Goal: Navigation & Orientation: Find specific page/section

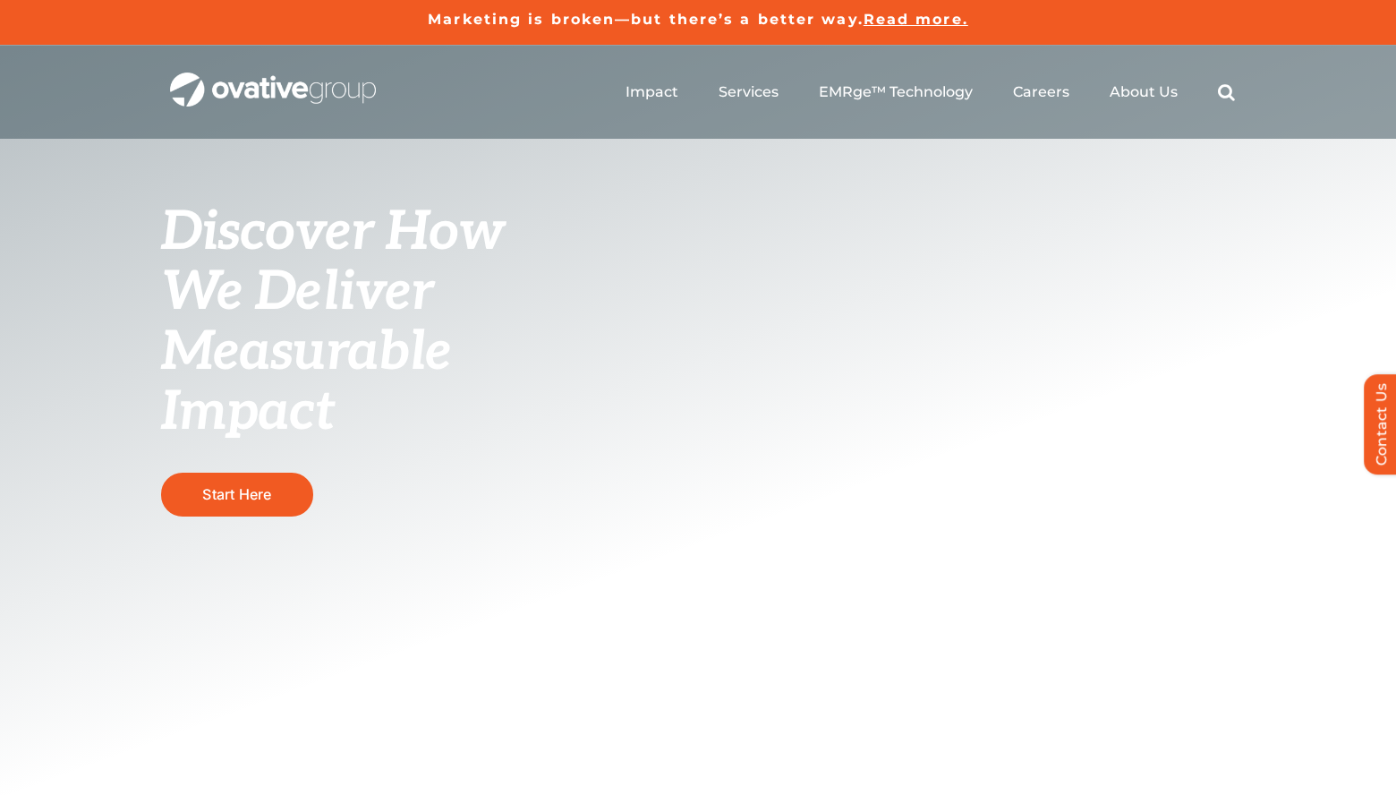
scroll to position [3, 0]
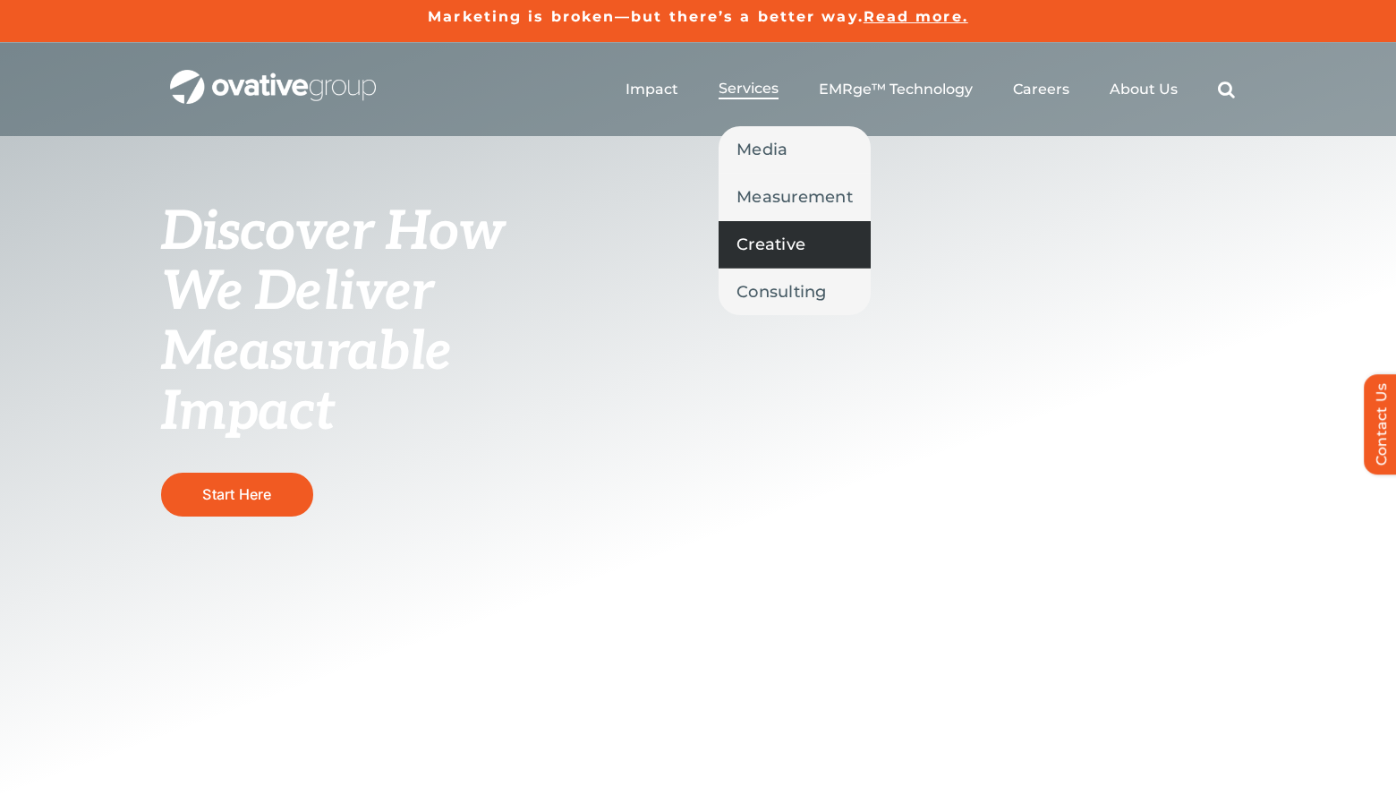
click at [765, 243] on span "Creative" at bounding box center [771, 244] width 69 height 25
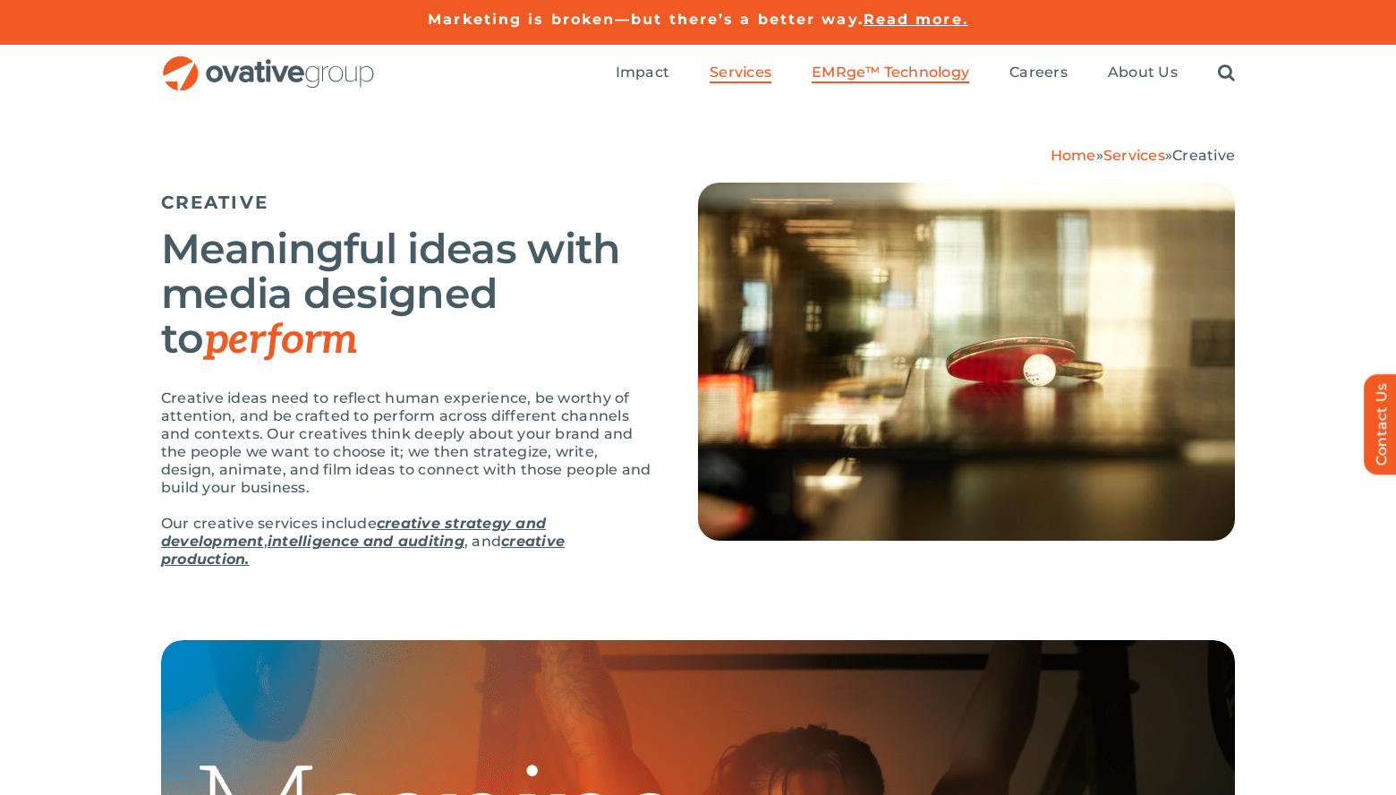
click at [887, 68] on span "EMRge™ Technology" at bounding box center [891, 73] width 158 height 18
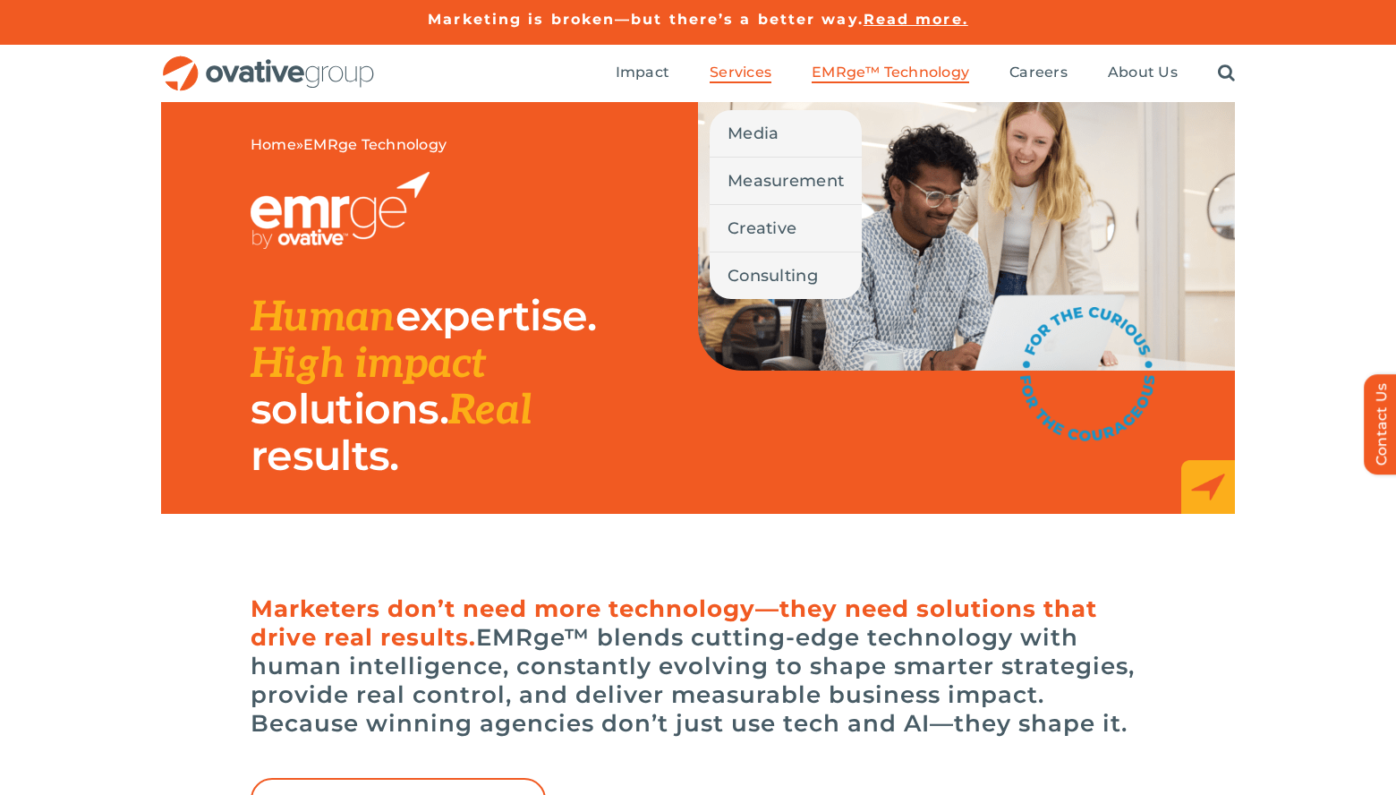
click at [743, 73] on span "Services" at bounding box center [741, 73] width 62 height 18
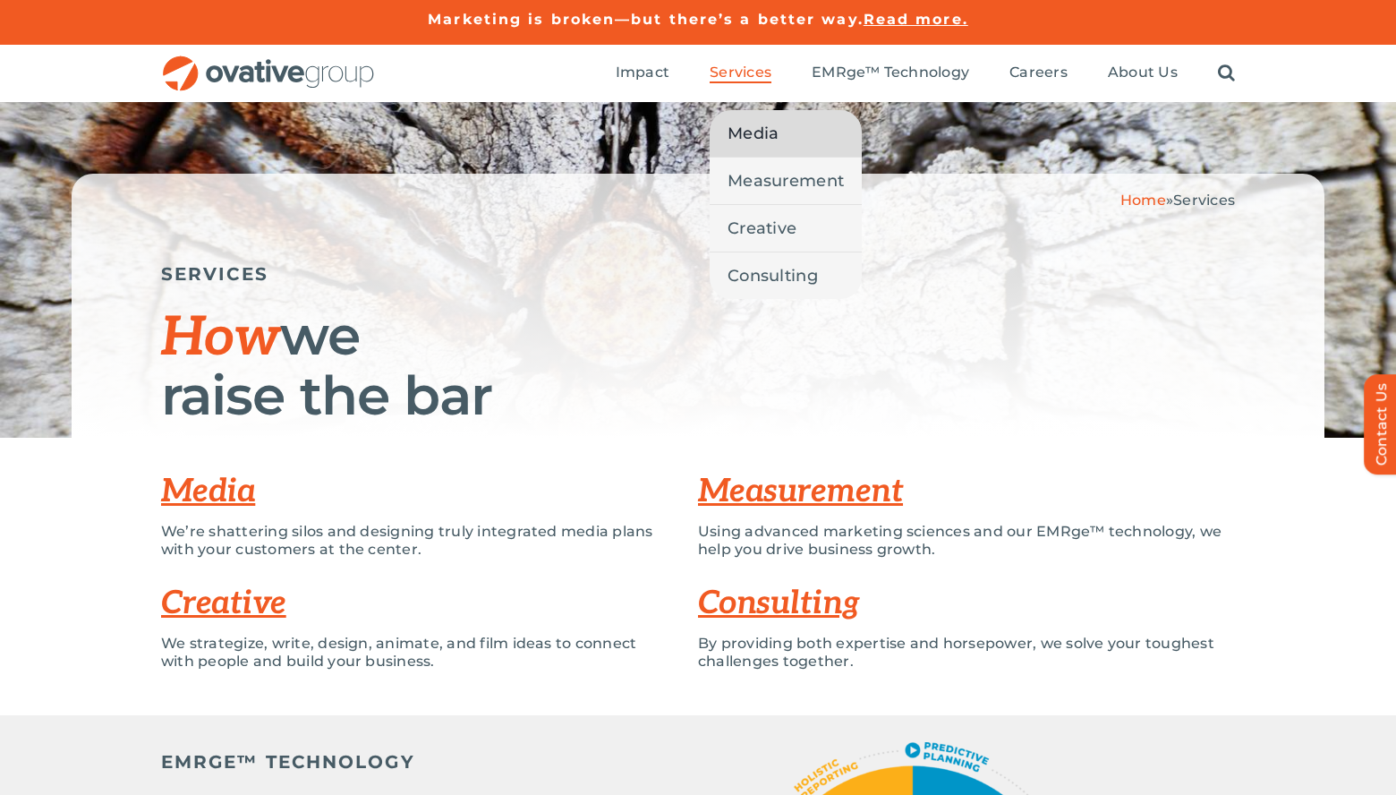
click at [738, 123] on span "Media" at bounding box center [753, 133] width 51 height 25
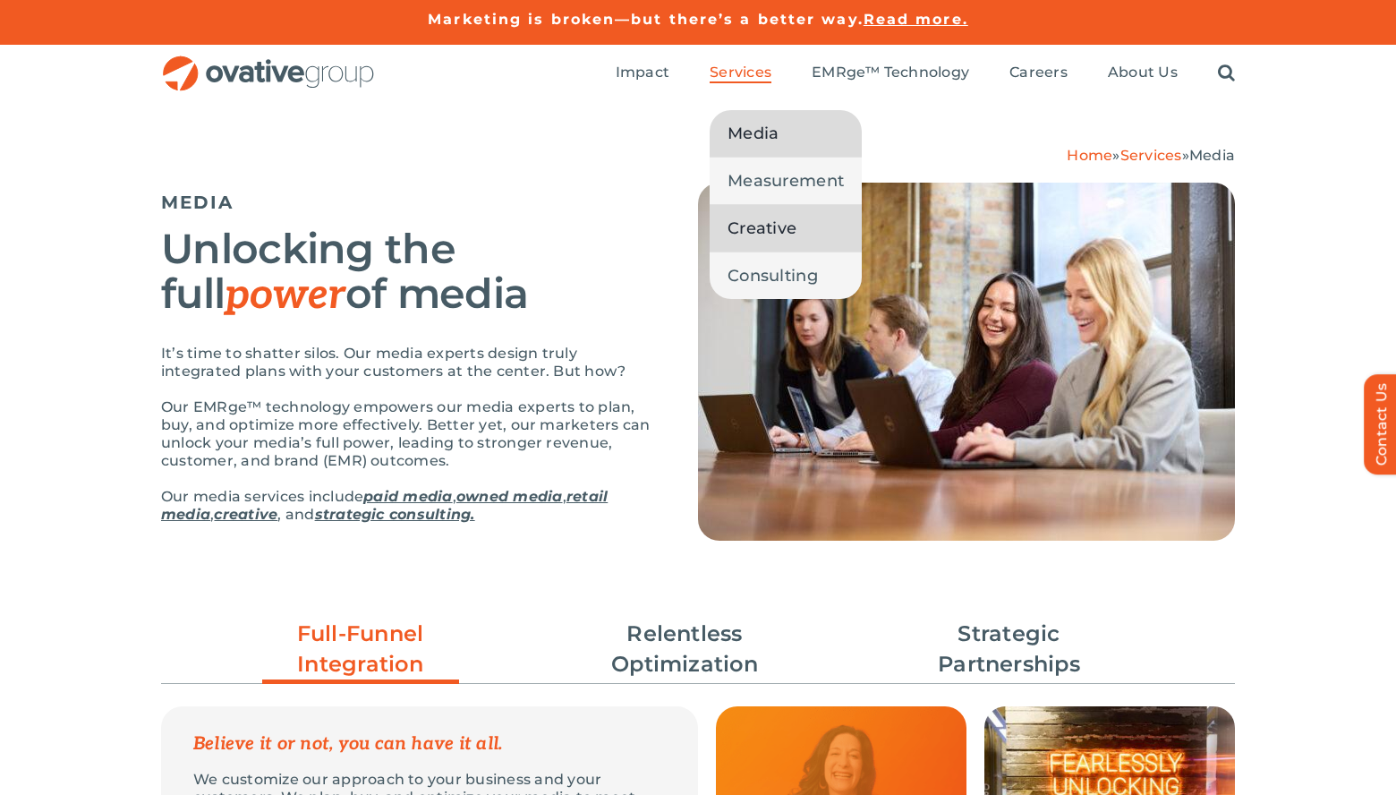
click at [749, 217] on span "Creative" at bounding box center [762, 228] width 69 height 25
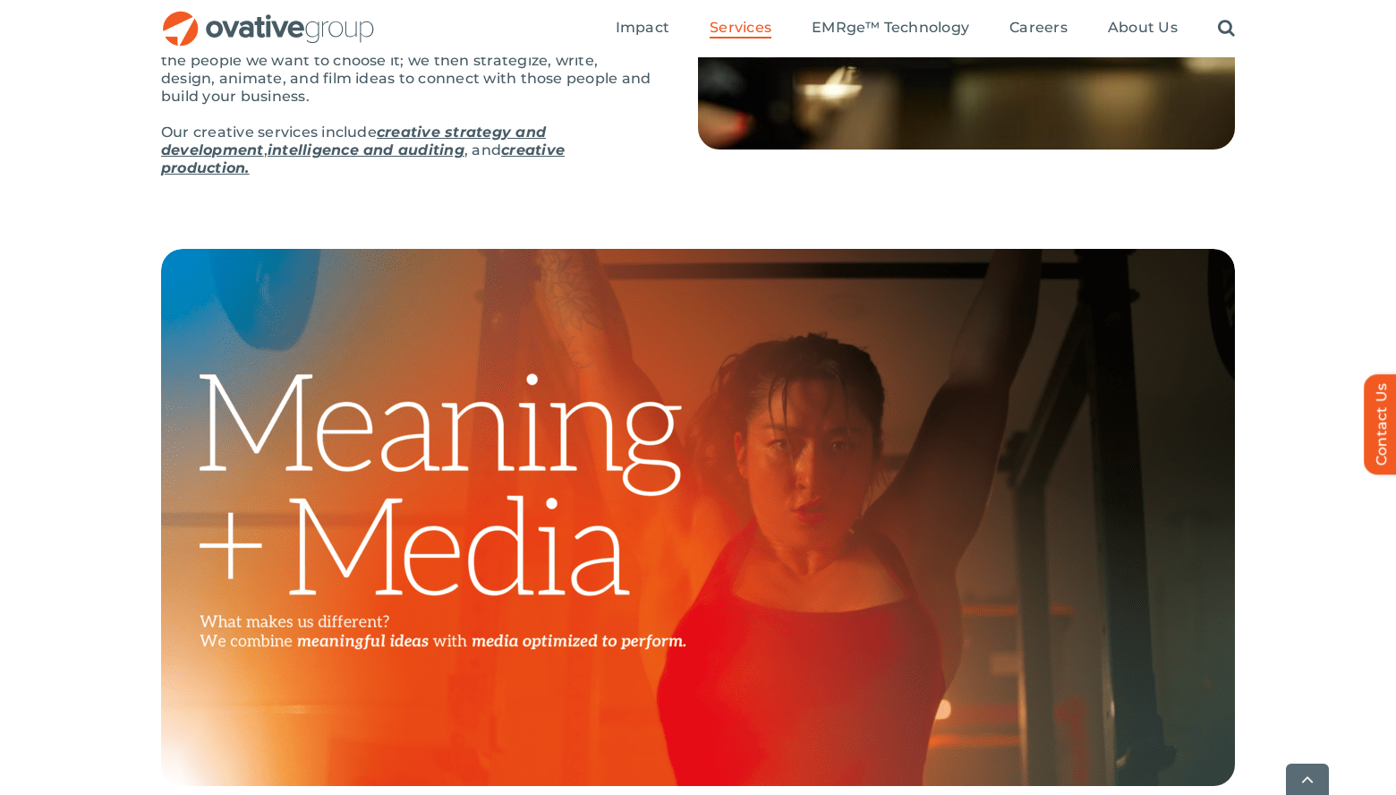
scroll to position [397, 0]
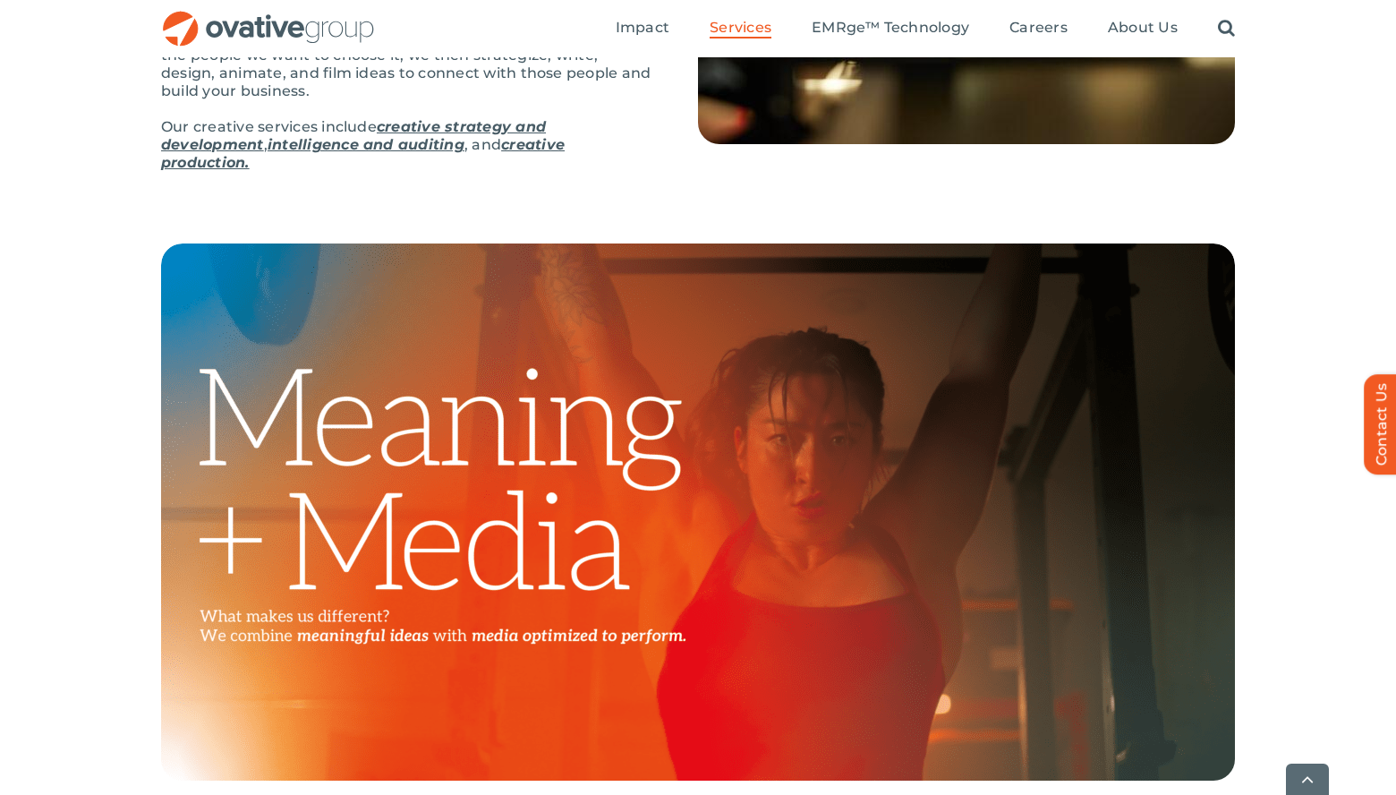
click at [546, 148] on link "creative production." at bounding box center [363, 153] width 404 height 35
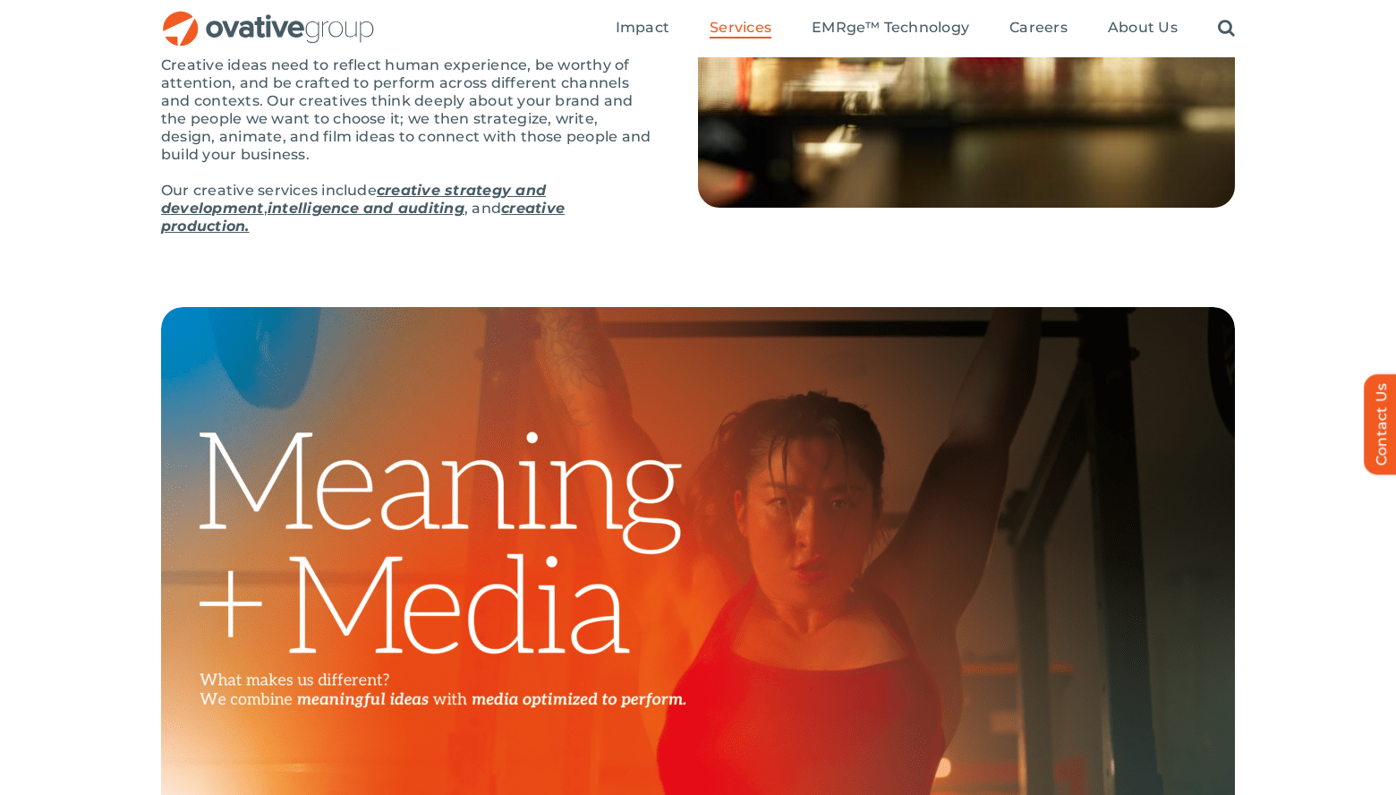
scroll to position [0, 0]
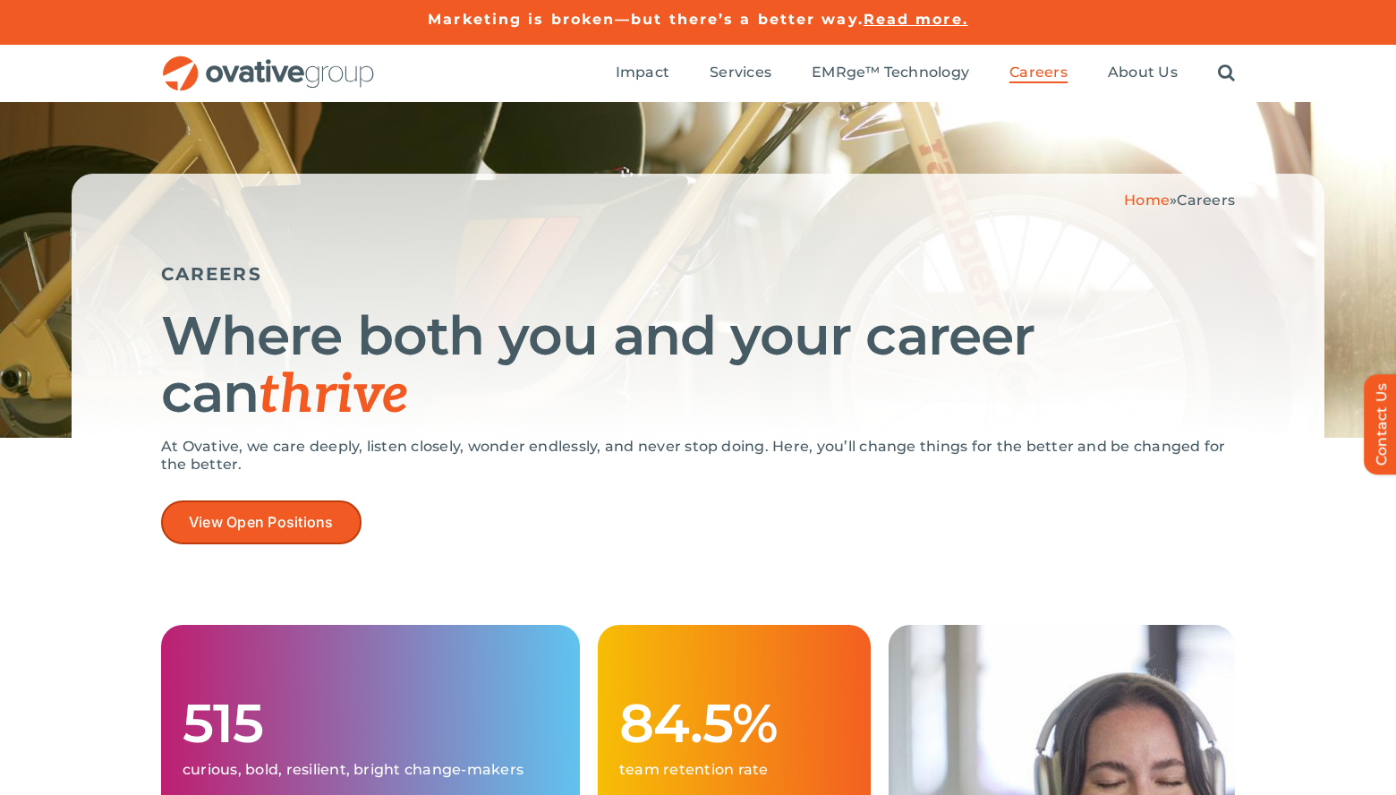
click at [287, 518] on span "View Open Positions" at bounding box center [261, 522] width 145 height 17
